Goal: Entertainment & Leisure: Consume media (video, audio)

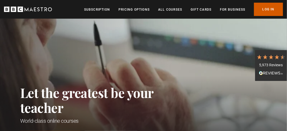
click at [261, 10] on link "Log In" at bounding box center [268, 9] width 29 height 13
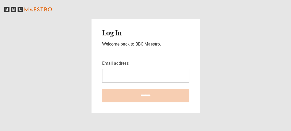
click at [142, 78] on input "Email address" at bounding box center [145, 76] width 87 height 14
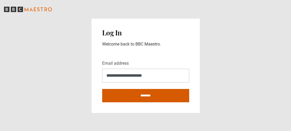
type input "**********"
click at [145, 98] on input "********" at bounding box center [145, 95] width 87 height 13
type input "**********"
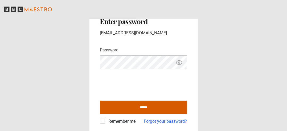
click at [141, 110] on input "******" at bounding box center [143, 107] width 87 height 13
type input "**********"
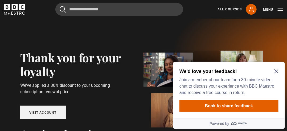
click at [62, 110] on link "Visit account" at bounding box center [43, 113] width 46 height 14
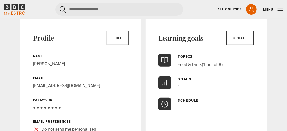
scroll to position [45, 0]
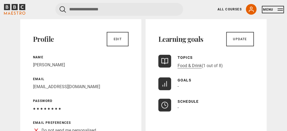
click at [272, 11] on button "Menu" at bounding box center [273, 9] width 20 height 5
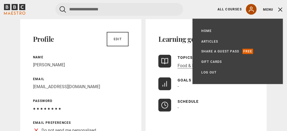
click at [251, 11] on icon at bounding box center [251, 9] width 6 height 6
click at [241, 110] on div "Schedule No schedule selected -" at bounding box center [207, 105] width 96 height 13
click at [184, 116] on div "Learning goals Update Topics Food & Drink (1 out of 8) Goals No goals selected …" at bounding box center [206, 89] width 121 height 140
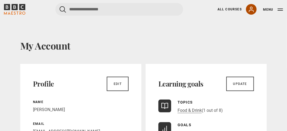
click at [248, 10] on icon at bounding box center [251, 9] width 6 height 6
click at [249, 11] on icon at bounding box center [251, 9] width 6 height 6
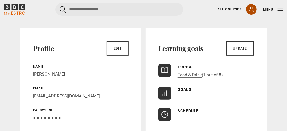
scroll to position [39, 0]
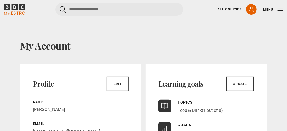
drag, startPoint x: 0, startPoint y: 0, endPoint x: 96, endPoint y: 52, distance: 109.7
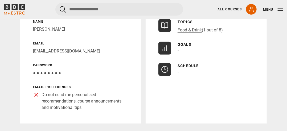
scroll to position [82, 0]
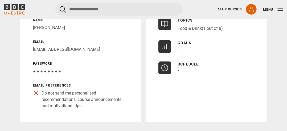
click at [184, 67] on p "Schedule" at bounding box center [188, 65] width 21 height 6
click at [164, 72] on icon at bounding box center [164, 67] width 7 height 7
click at [183, 66] on p "Schedule" at bounding box center [188, 65] width 21 height 6
click at [168, 68] on icon at bounding box center [164, 67] width 7 height 7
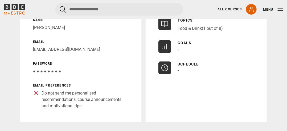
click at [168, 68] on icon at bounding box center [164, 67] width 7 height 7
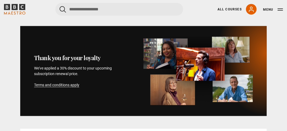
scroll to position [199, 0]
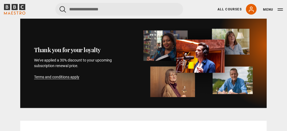
click at [142, 72] on div "Thank you for your loyalty We've applied a 30% discount to your upcoming subscr…" at bounding box center [89, 63] width 110 height 34
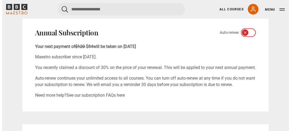
scroll to position [304, 0]
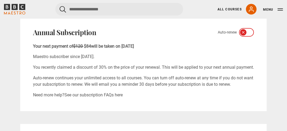
click at [247, 37] on div at bounding box center [246, 32] width 15 height 9
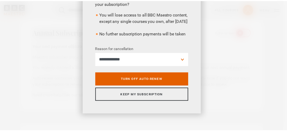
scroll to position [51, 0]
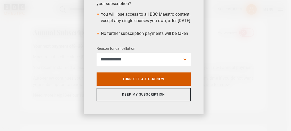
click at [141, 75] on link "Turn off auto-renew" at bounding box center [144, 78] width 94 height 13
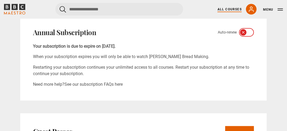
click at [223, 9] on link "All Courses" at bounding box center [230, 9] width 24 height 5
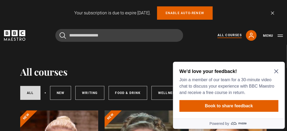
click at [276, 73] on icon "Close Maze Prompt" at bounding box center [276, 71] width 4 height 4
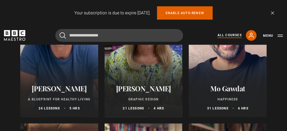
scroll to position [927, 0]
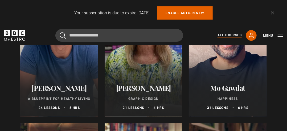
click at [216, 110] on p "31 lessons" at bounding box center [217, 108] width 21 height 5
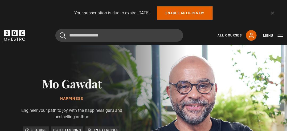
drag, startPoint x: 0, startPoint y: 0, endPoint x: 227, endPoint y: 100, distance: 248.3
click at [227, 100] on img at bounding box center [162, 132] width 287 height 174
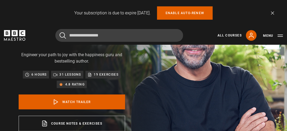
scroll to position [56, 0]
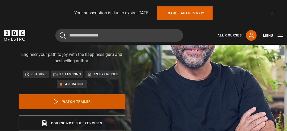
click at [84, 104] on link "Watch Trailer" at bounding box center [72, 101] width 107 height 15
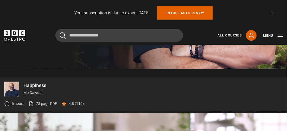
scroll to position [270, 0]
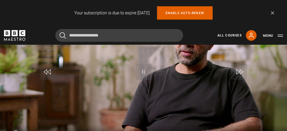
click at [272, 13] on link "Dismiss" at bounding box center [272, 12] width 3 height 3
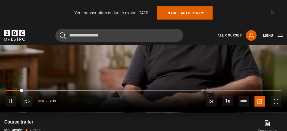
scroll to position [324, 0]
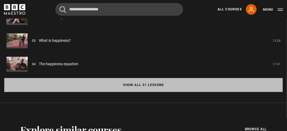
scroll to position [489, 0]
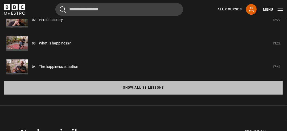
click at [161, 92] on button "Show all 31 lessons" at bounding box center [143, 88] width 279 height 14
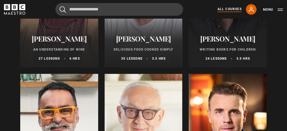
scroll to position [1896, 0]
